Goal: Task Accomplishment & Management: Complete application form

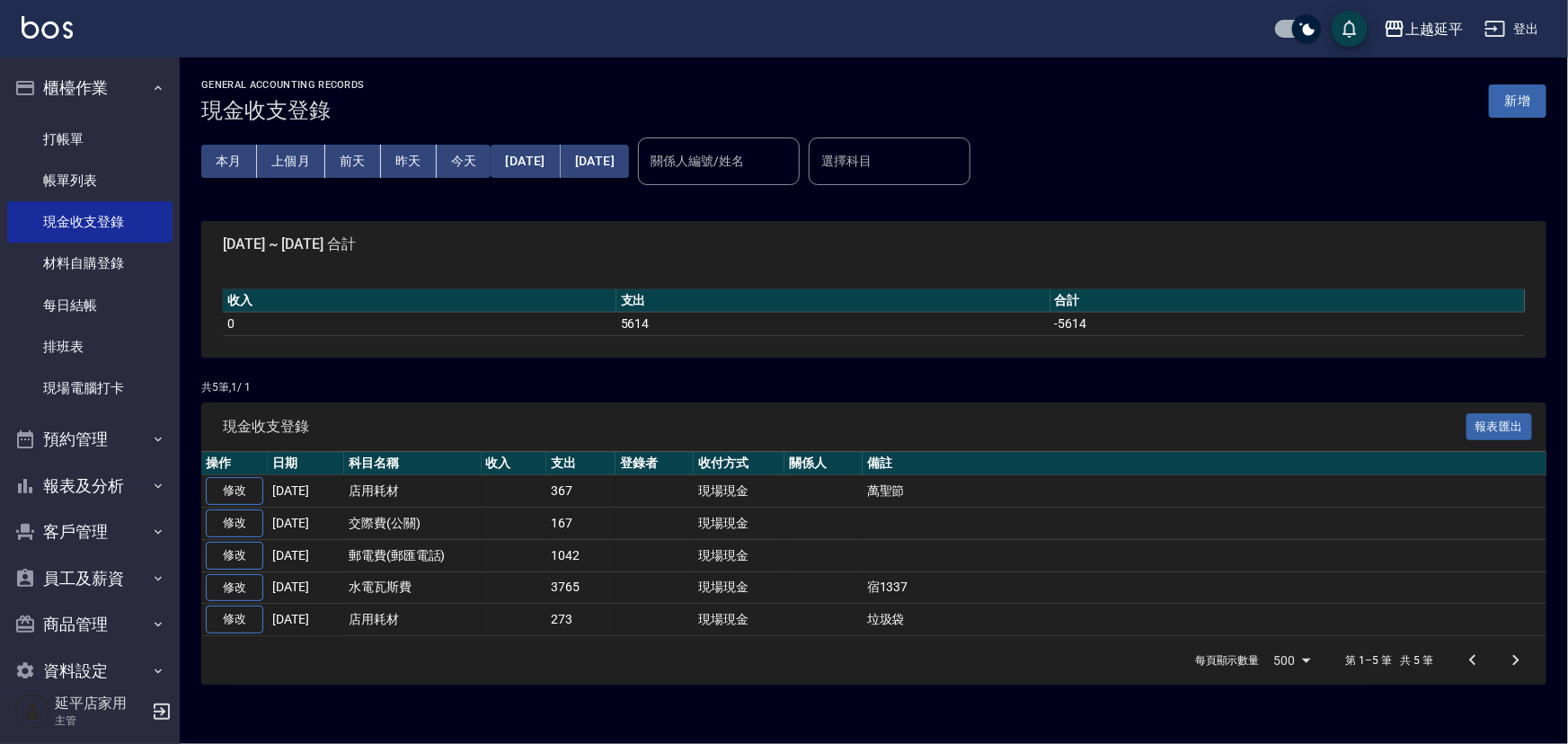
click at [1527, 105] on button "新增" at bounding box center [1517, 101] width 58 height 33
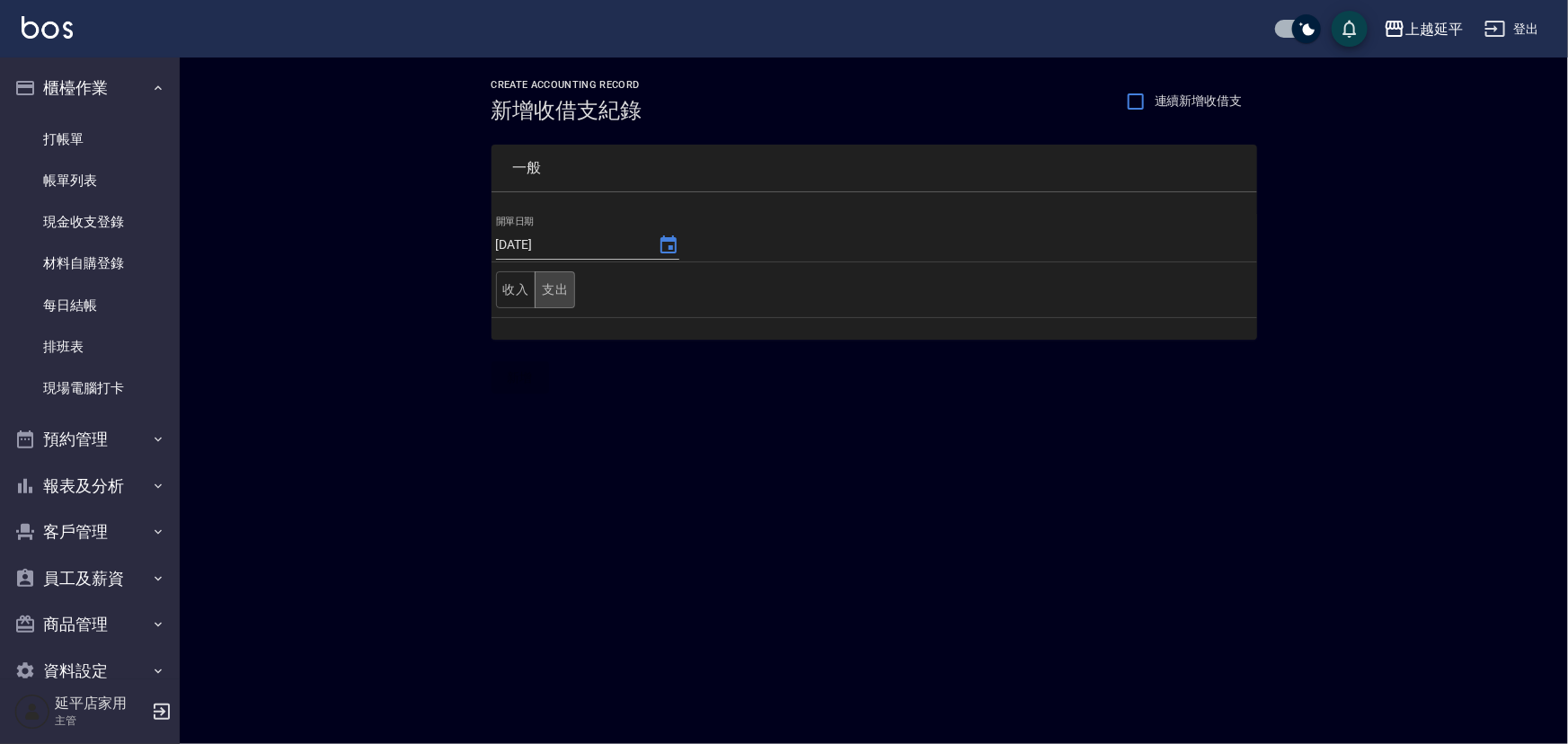
click at [567, 292] on button "支出" at bounding box center [555, 290] width 40 height 37
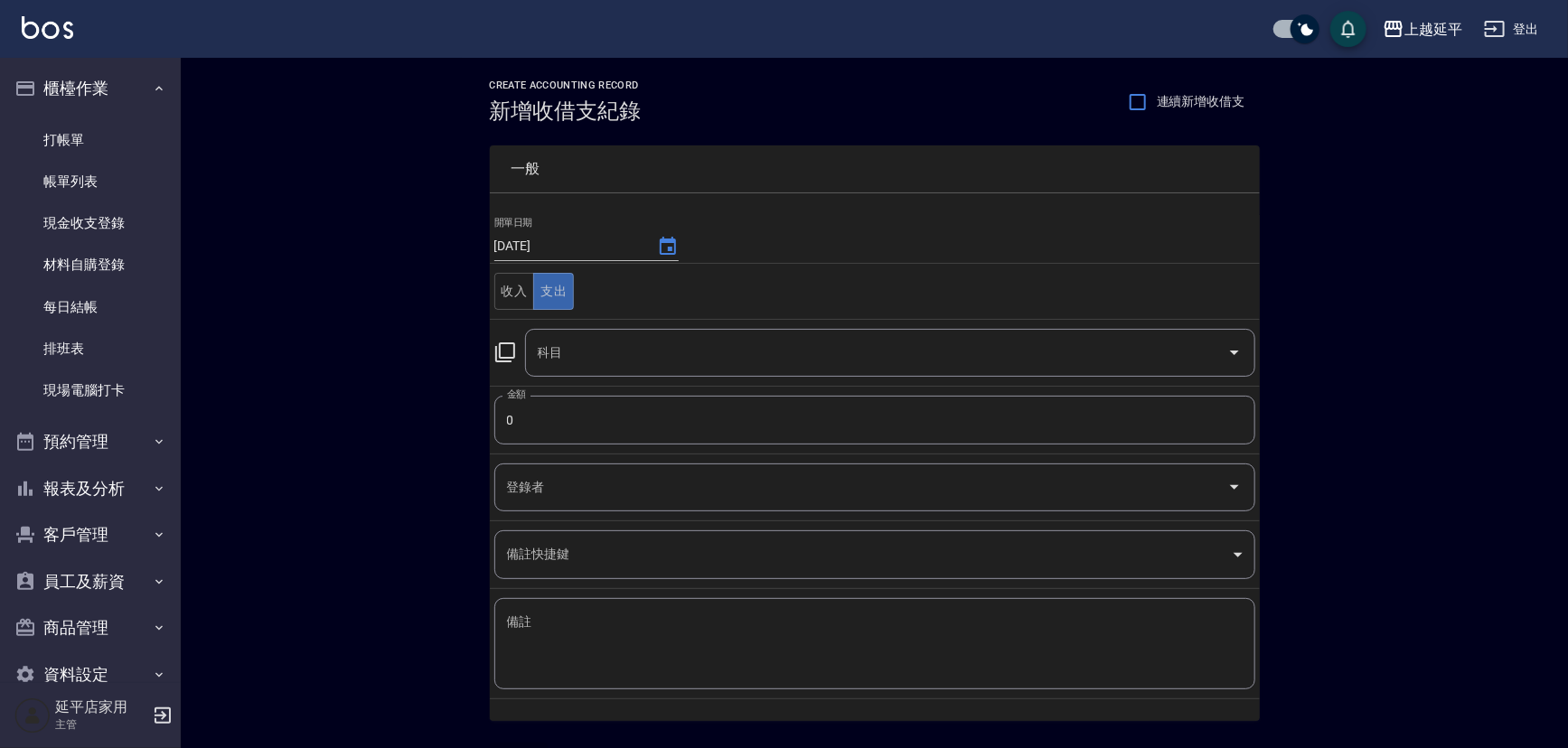
click at [506, 341] on icon at bounding box center [505, 351] width 21 height 21
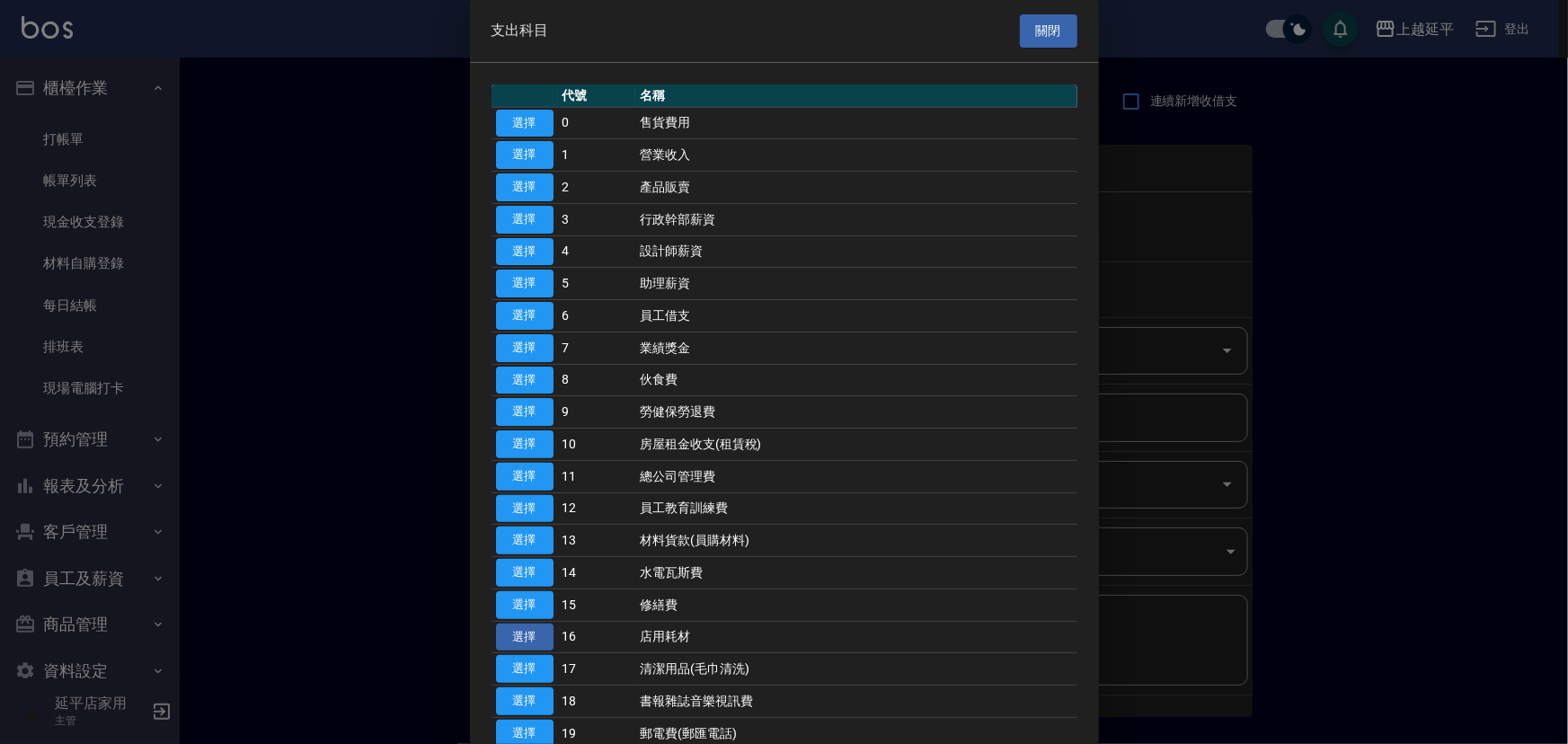
click at [525, 638] on button "選擇" at bounding box center [524, 637] width 58 height 28
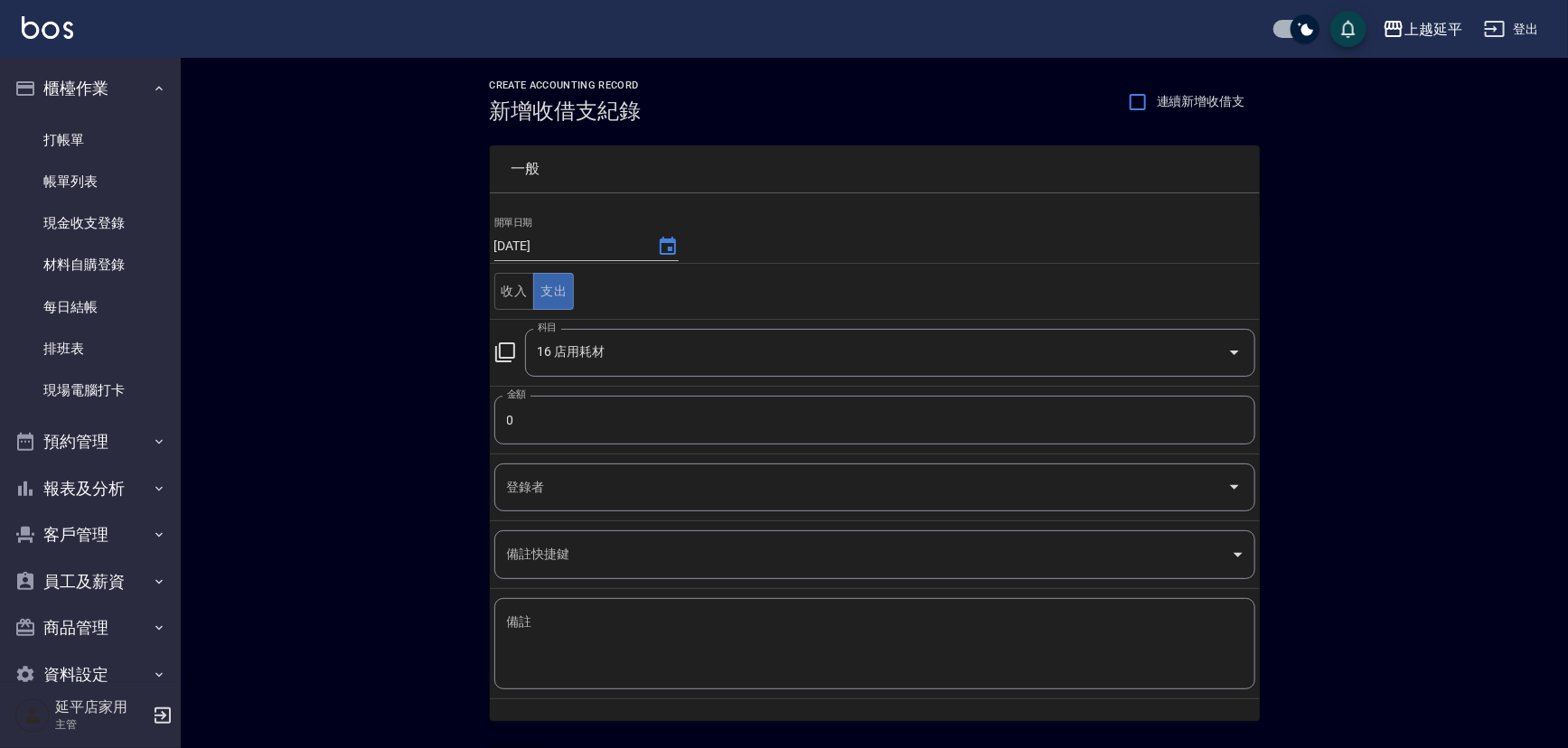
click at [510, 351] on icon at bounding box center [505, 351] width 21 height 21
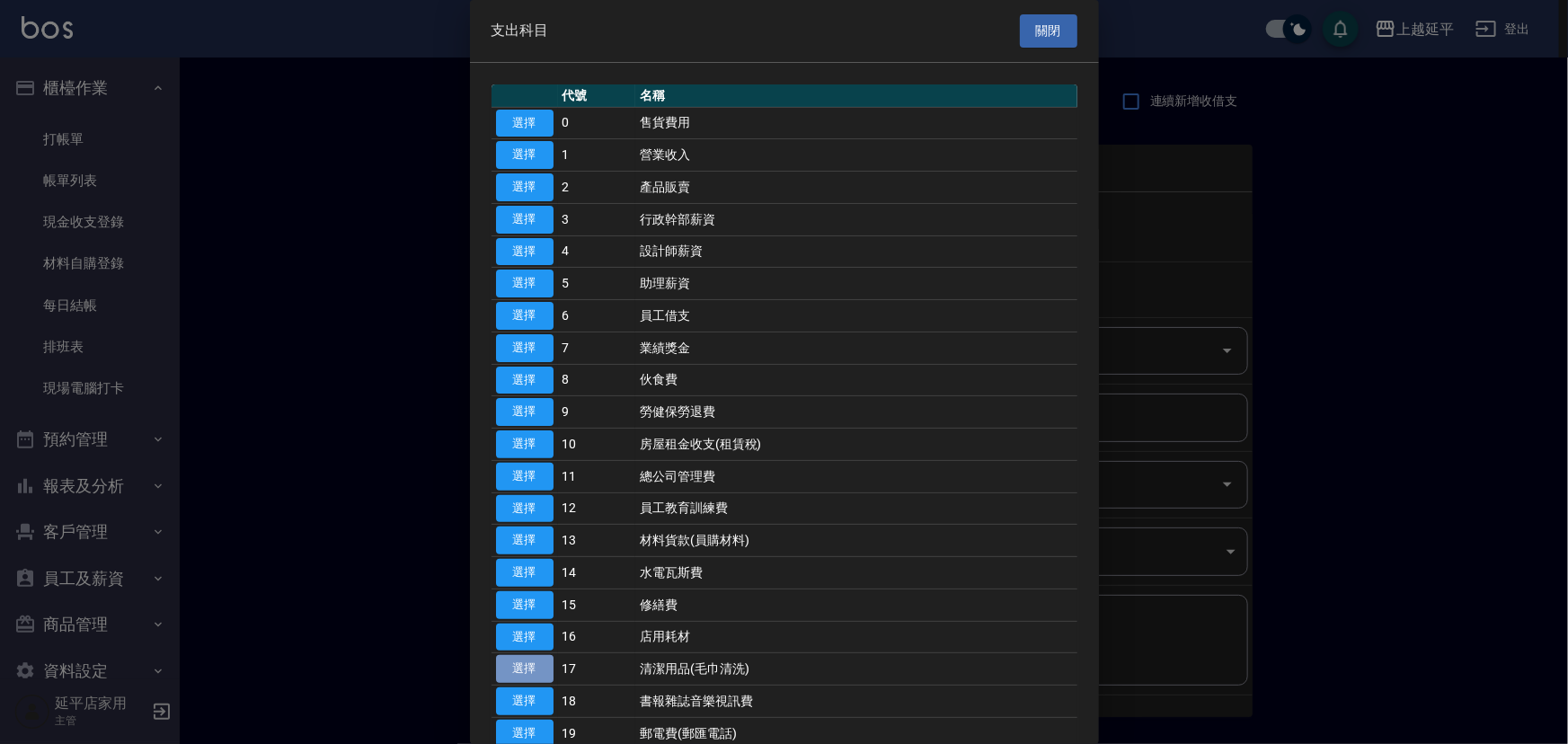
click at [515, 668] on button "選擇" at bounding box center [524, 669] width 58 height 28
type input "17 清潔用品(毛巾清洗)"
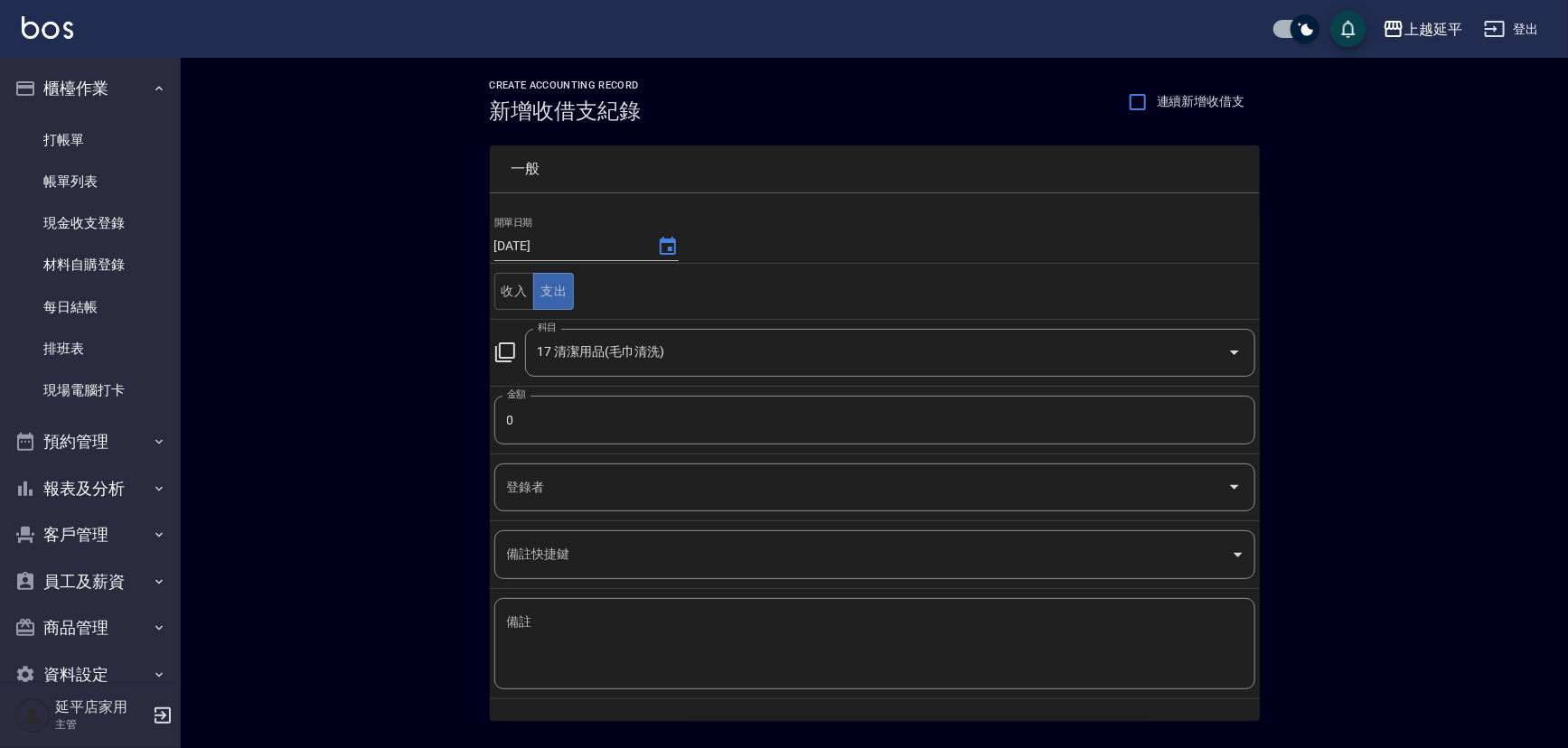
click at [524, 419] on input "0" at bounding box center [875, 420] width 761 height 49
type input "769"
click at [522, 626] on textarea "備註" at bounding box center [875, 644] width 736 height 61
type textarea "g"
drag, startPoint x: 611, startPoint y: 618, endPoint x: 504, endPoint y: 619, distance: 107.0
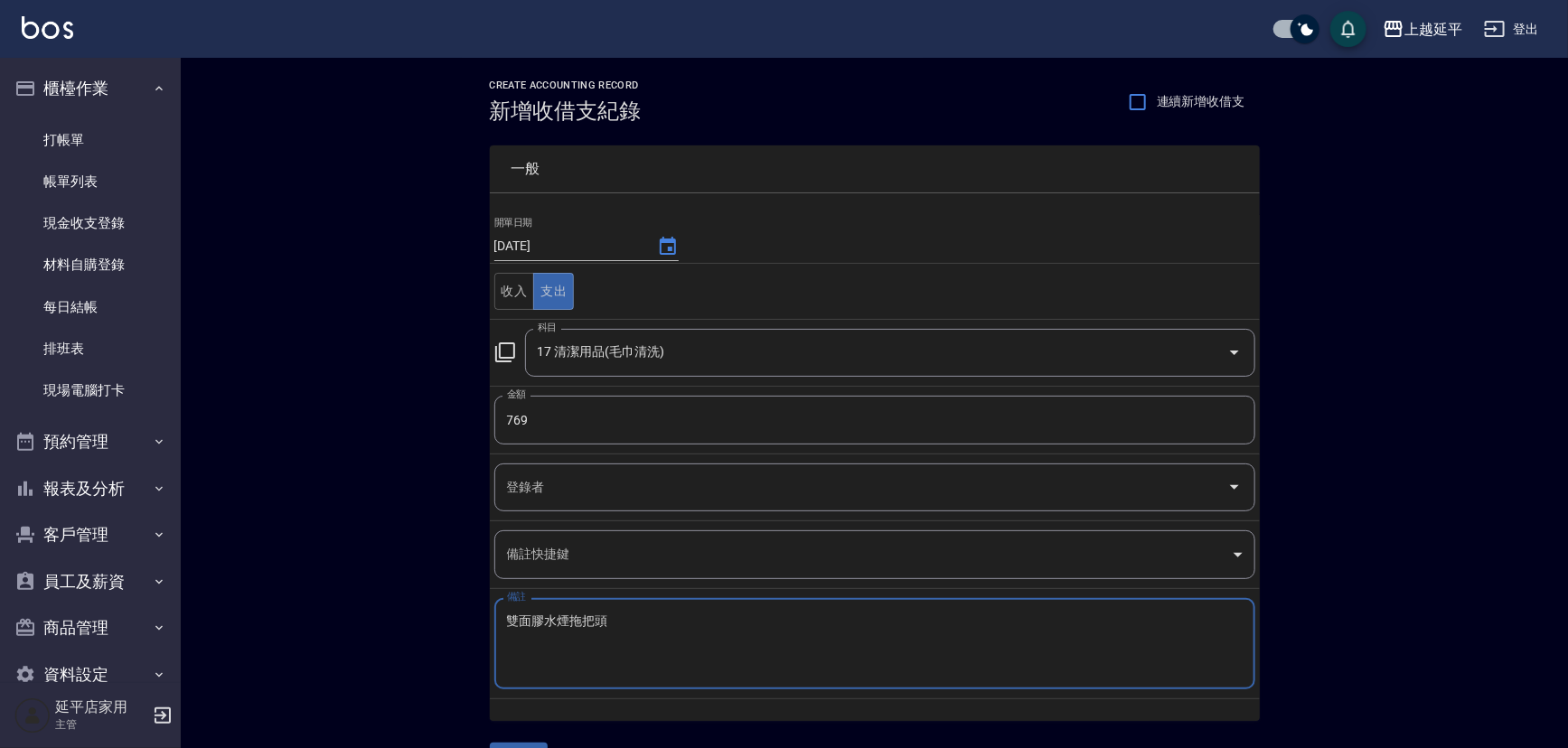
click at [504, 619] on div "雙面膠水煙拖把頭 x 備註" at bounding box center [875, 644] width 761 height 92
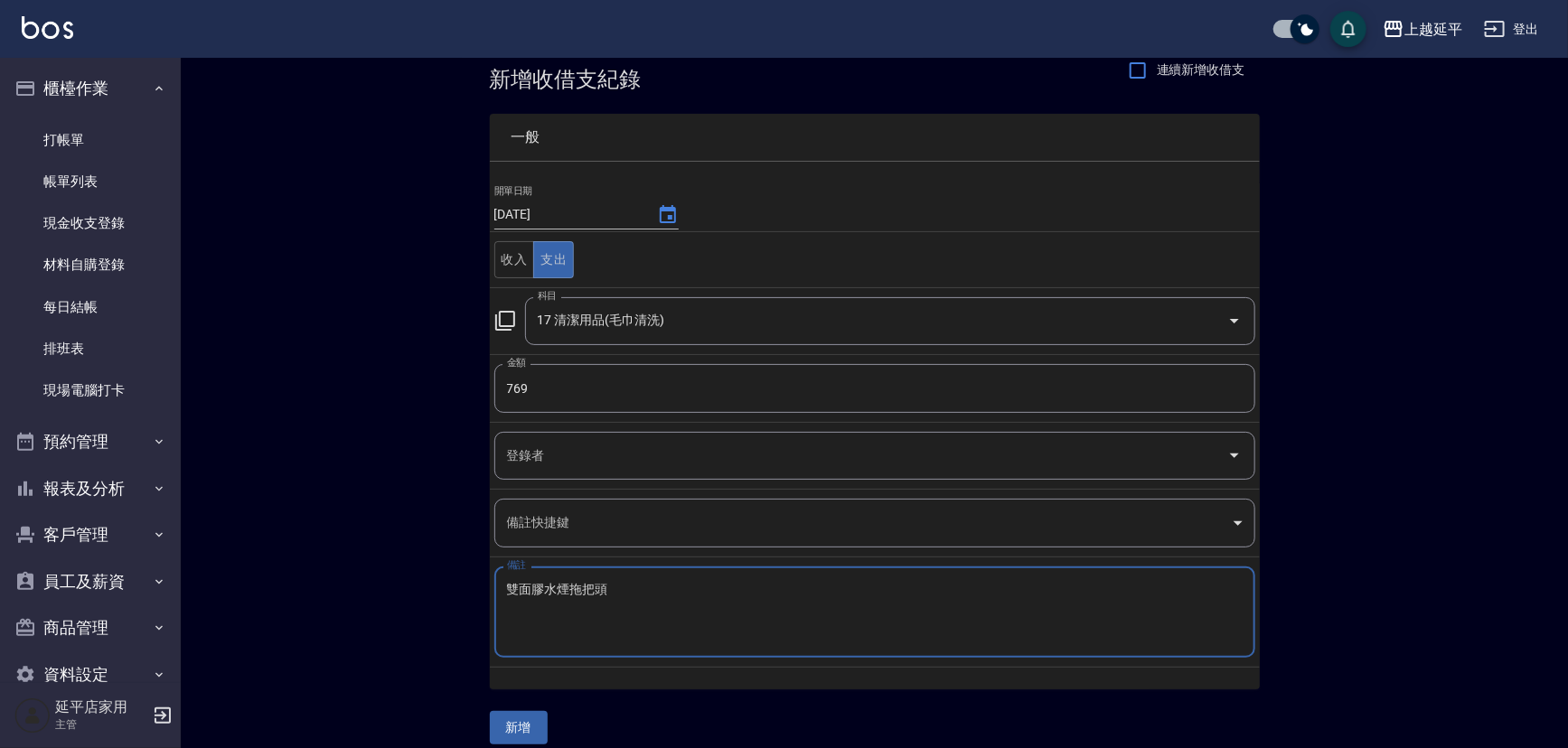
scroll to position [48, 0]
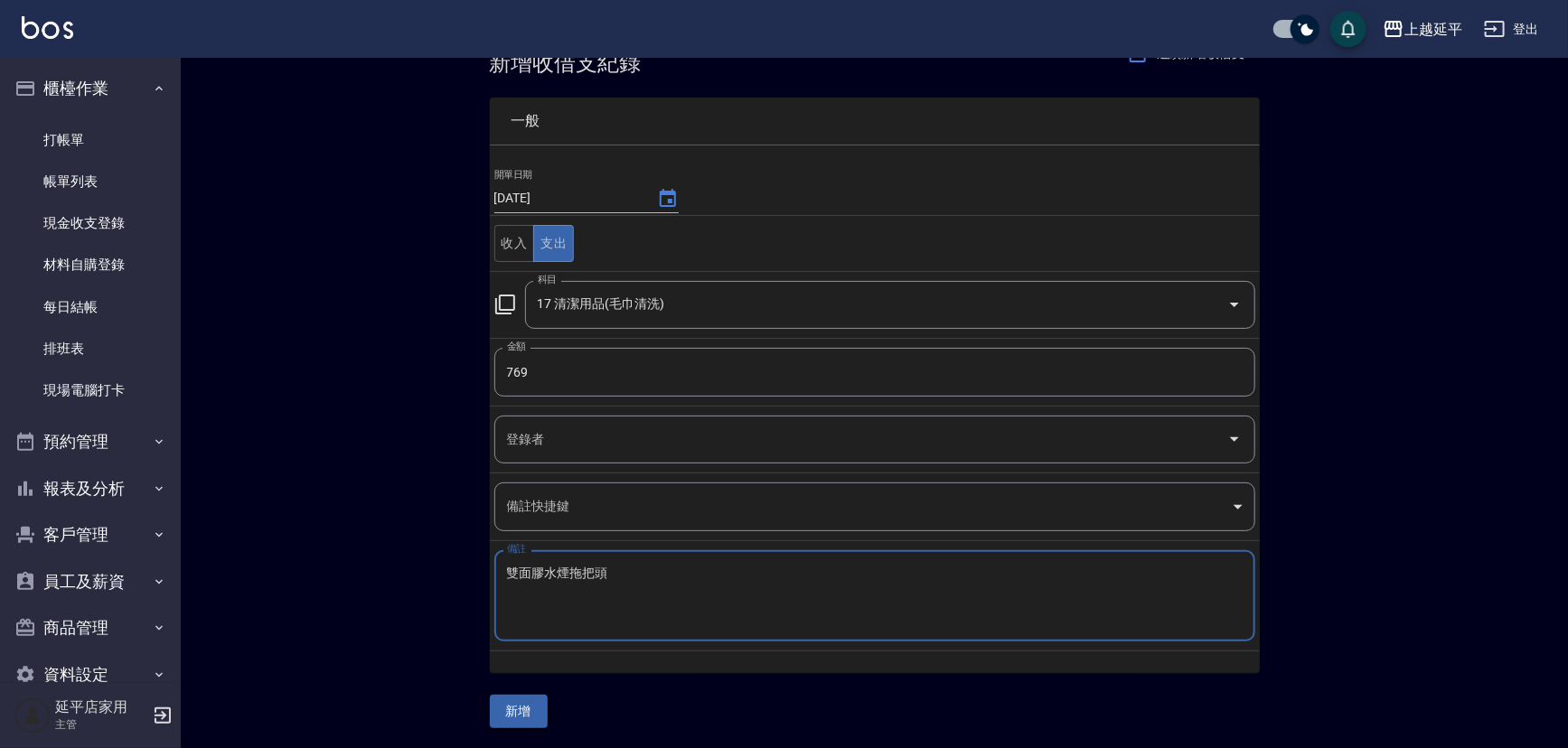
type textarea "雙面膠水煙拖把頭"
click at [529, 705] on button "新增" at bounding box center [519, 712] width 58 height 33
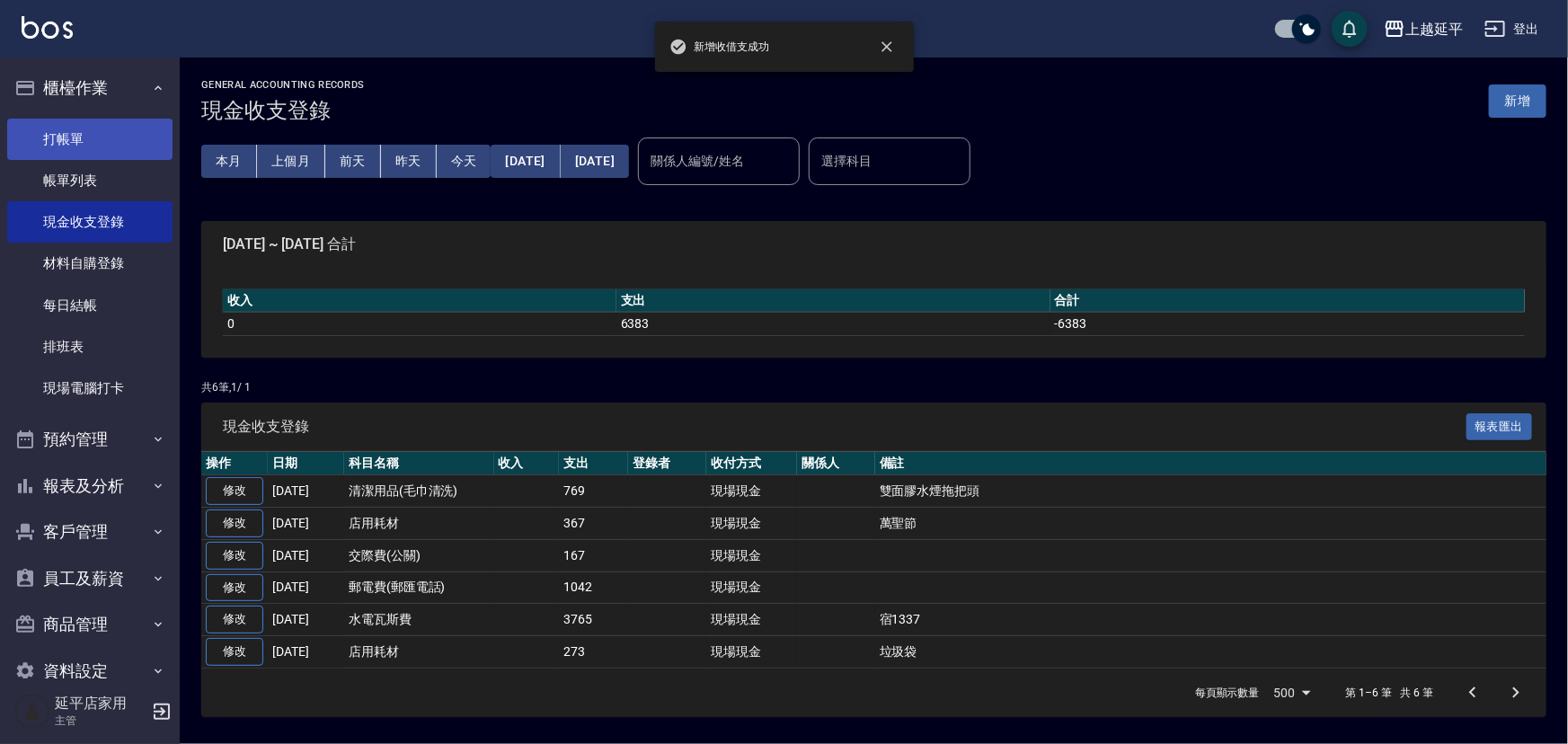
click at [71, 134] on link "打帳單" at bounding box center [90, 139] width 166 height 41
